Goal: Find specific page/section: Find specific page/section

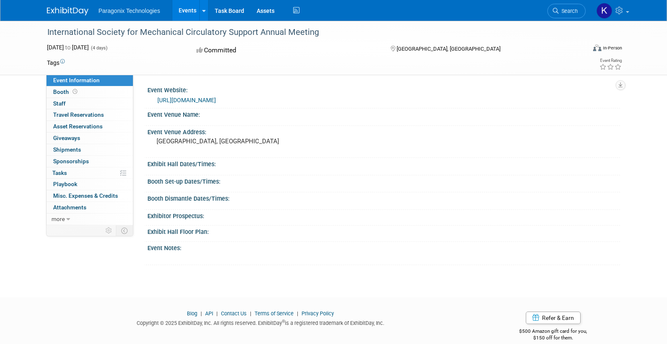
click at [63, 8] on img at bounding box center [68, 11] width 42 height 8
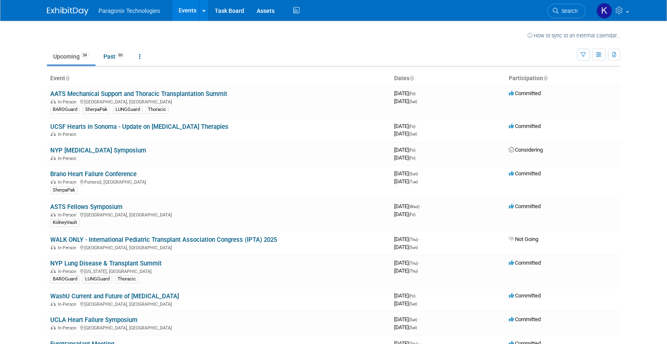
click at [122, 95] on link "AATS Mechanical Support and Thoracic Transplantation Summit" at bounding box center [138, 93] width 177 height 7
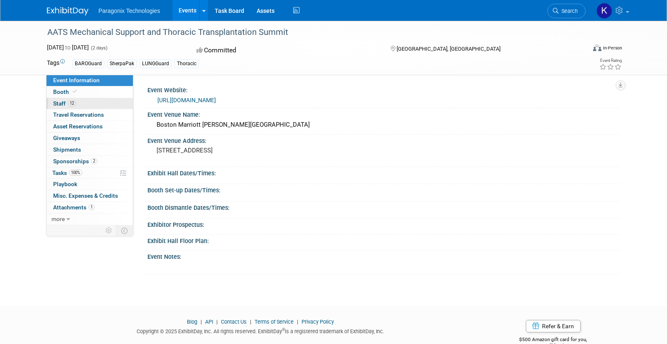
click at [63, 104] on span "Staff 12" at bounding box center [64, 103] width 23 height 7
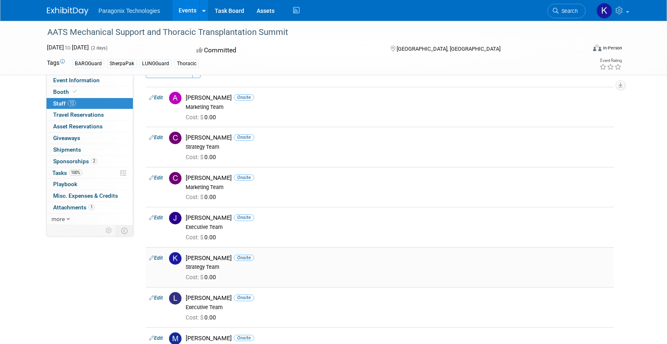
scroll to position [20, 0]
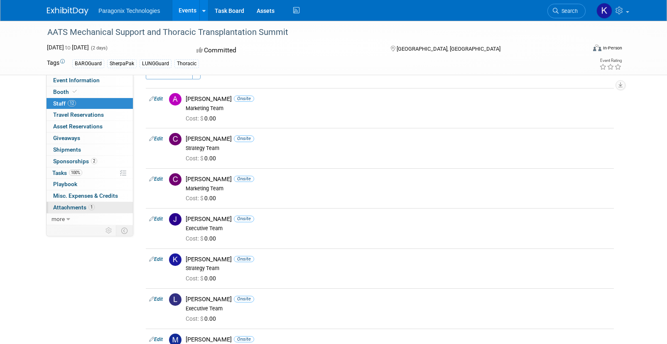
click at [72, 206] on span "Attachments 1" at bounding box center [74, 207] width 42 height 7
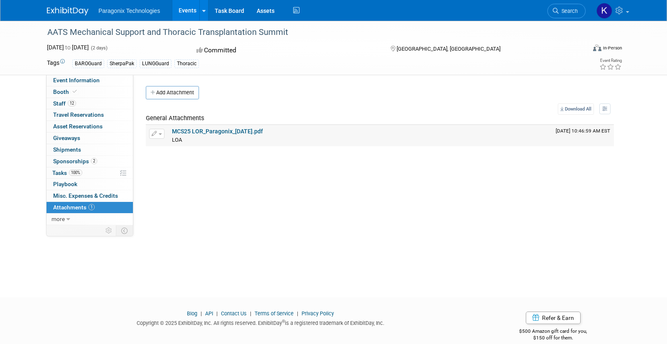
click at [243, 131] on link "MCS25 LOR_Paragonix_[DATE].pdf" at bounding box center [217, 131] width 91 height 7
click at [74, 175] on span "100%" at bounding box center [75, 172] width 13 height 6
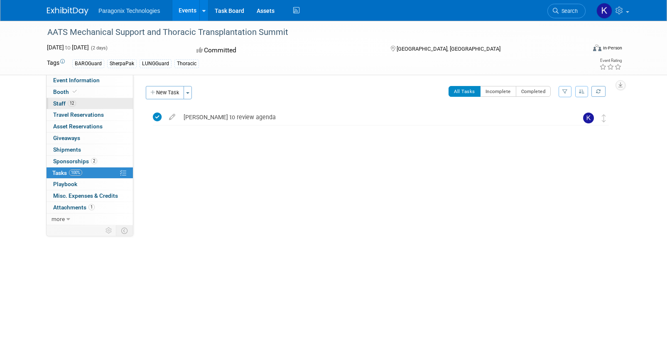
click at [59, 103] on span "Staff 12" at bounding box center [64, 103] width 23 height 7
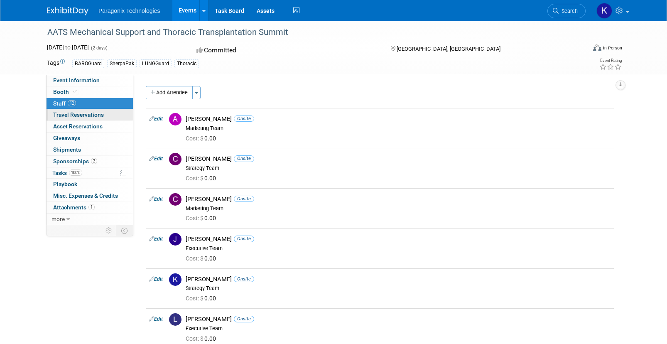
click at [71, 117] on span "Travel Reservations 0" at bounding box center [78, 114] width 51 height 7
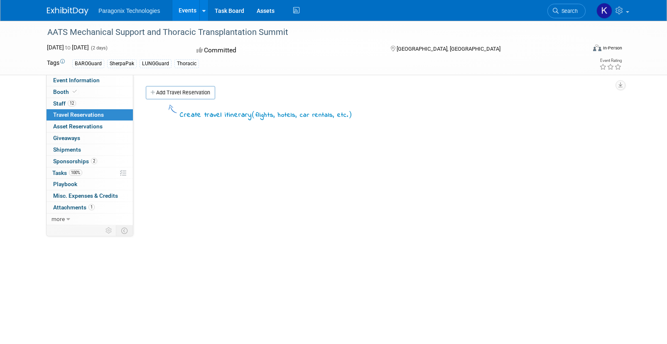
click at [69, 9] on img at bounding box center [68, 11] width 42 height 8
